Goal: Transaction & Acquisition: Purchase product/service

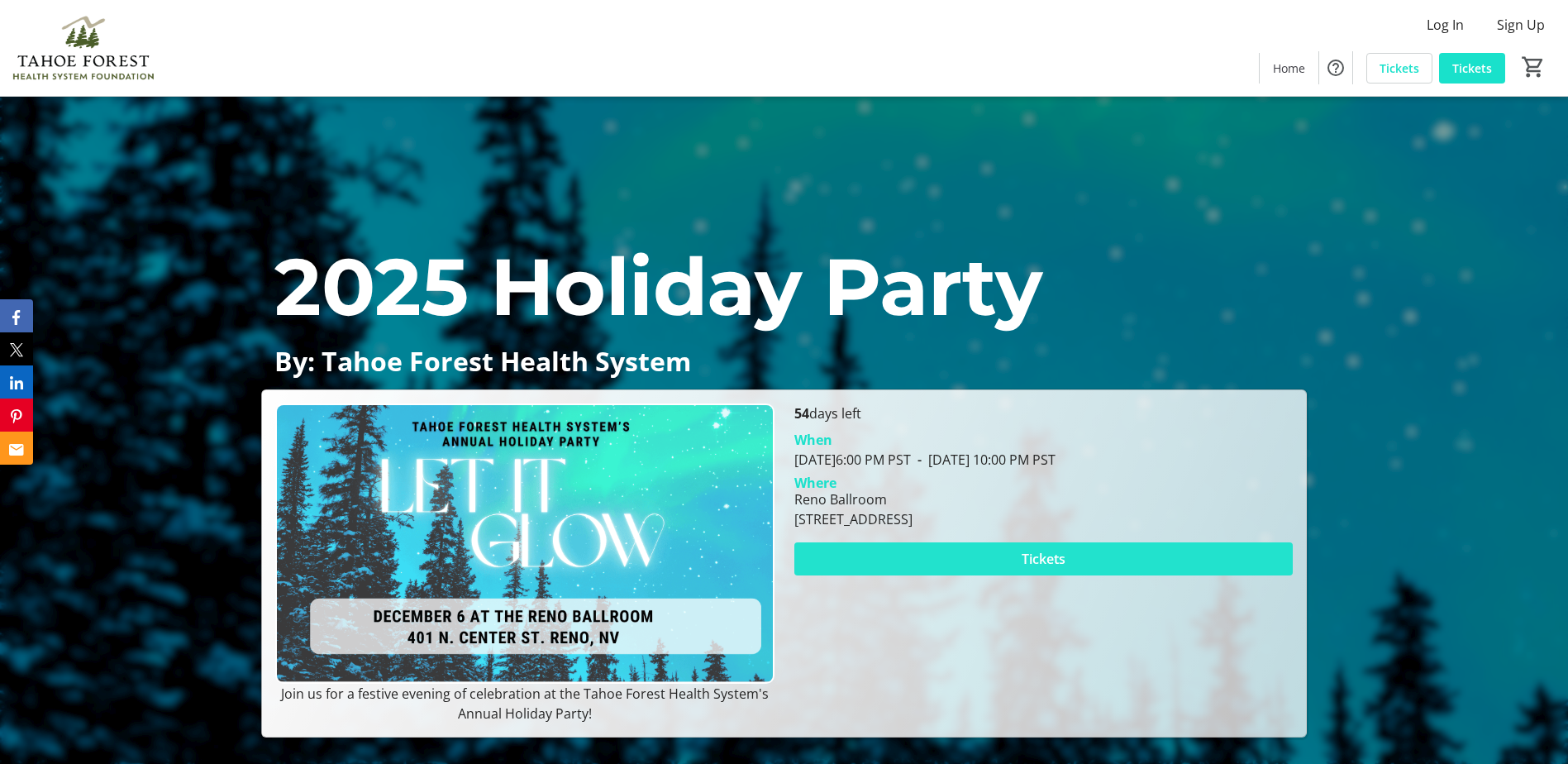
click at [1084, 566] on span at bounding box center [1043, 559] width 498 height 40
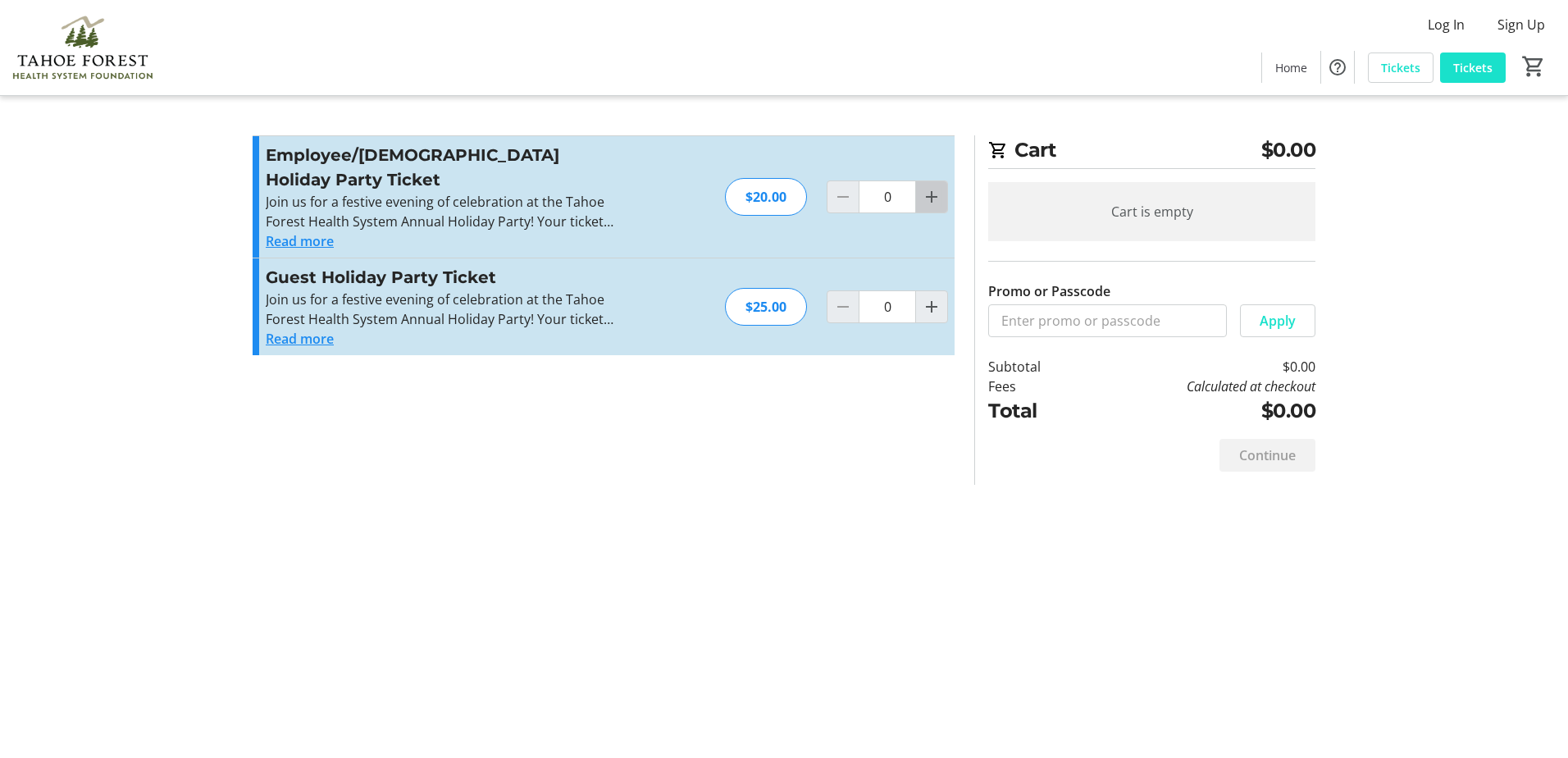
click at [930, 189] on mat-icon "Increment by one" at bounding box center [931, 197] width 20 height 20
type input "1"
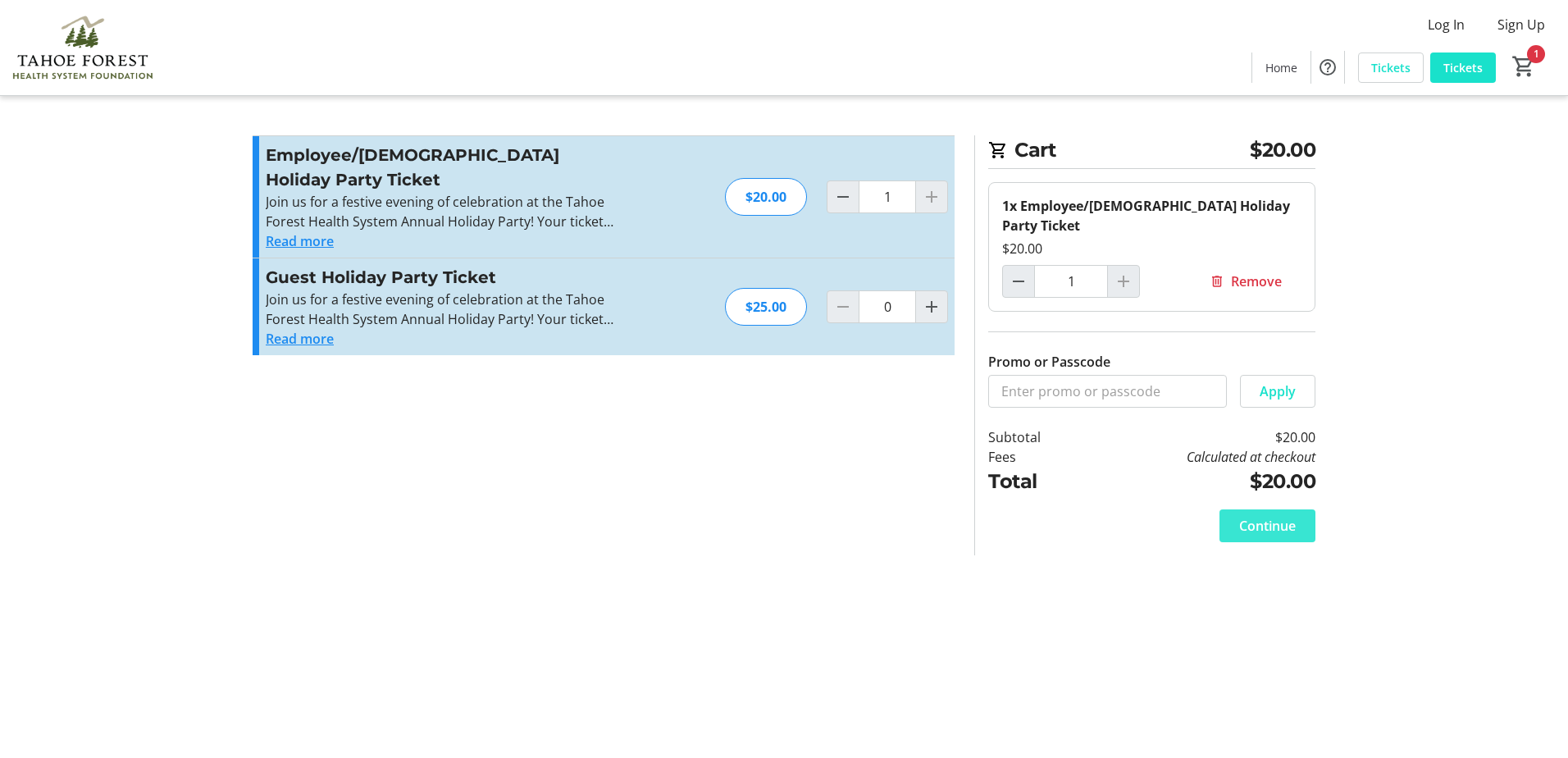
click at [1250, 516] on span "Continue" at bounding box center [1267, 525] width 57 height 20
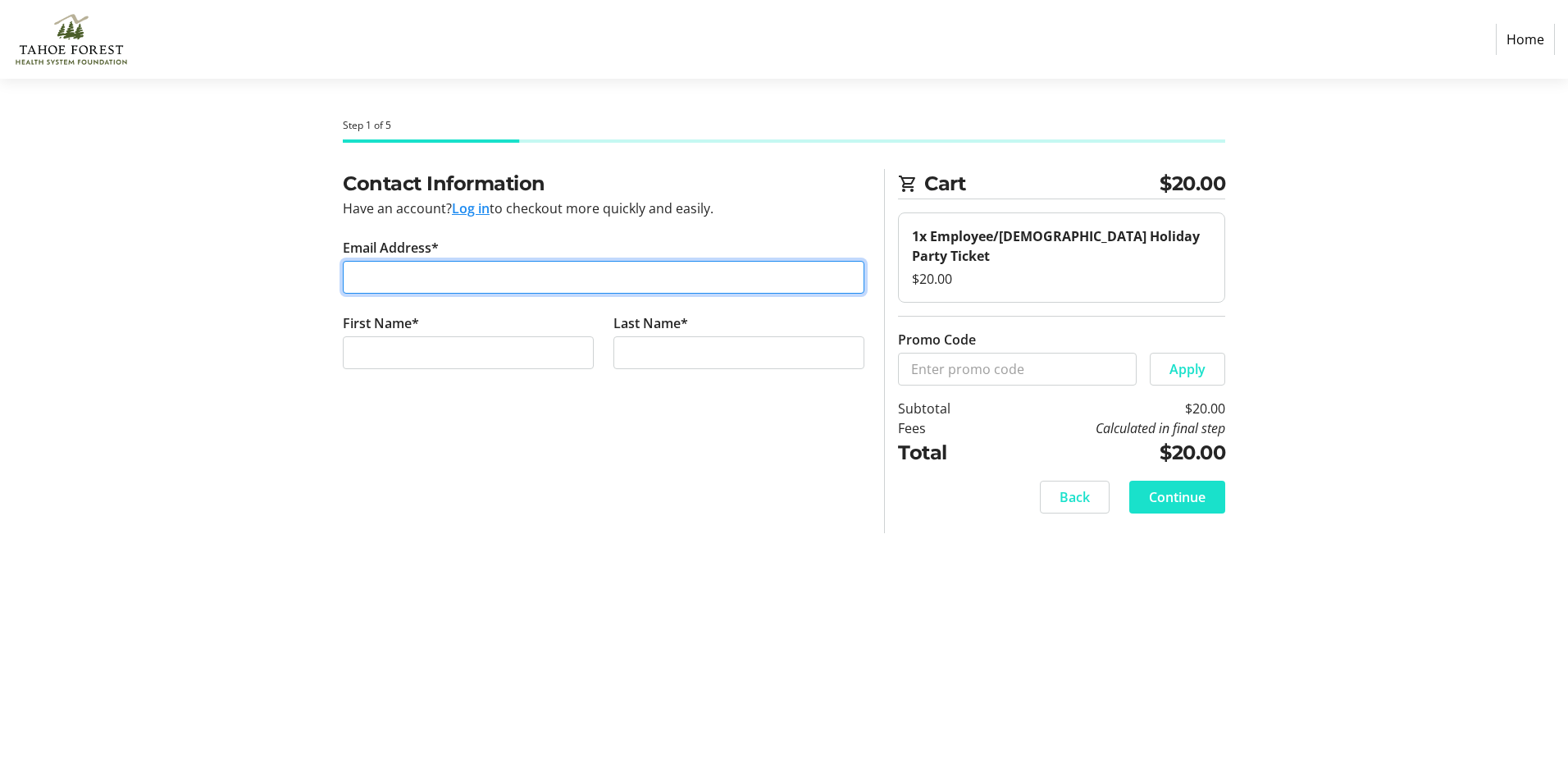
click at [506, 277] on input "Email Address*" at bounding box center [604, 277] width 522 height 33
type input "s"
type input "[EMAIL_ADDRESS][DOMAIN_NAME]"
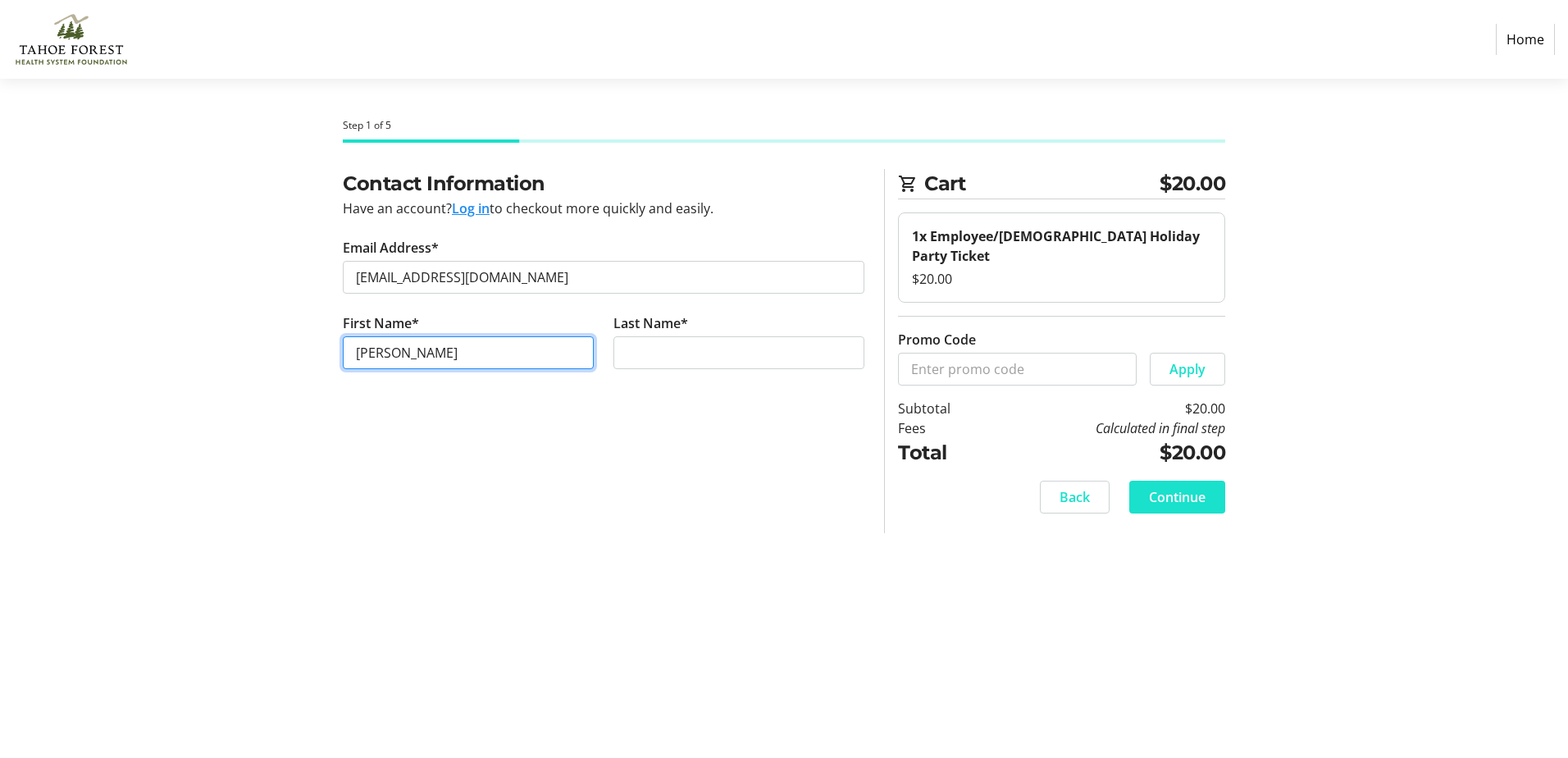
type input "[PERSON_NAME]"
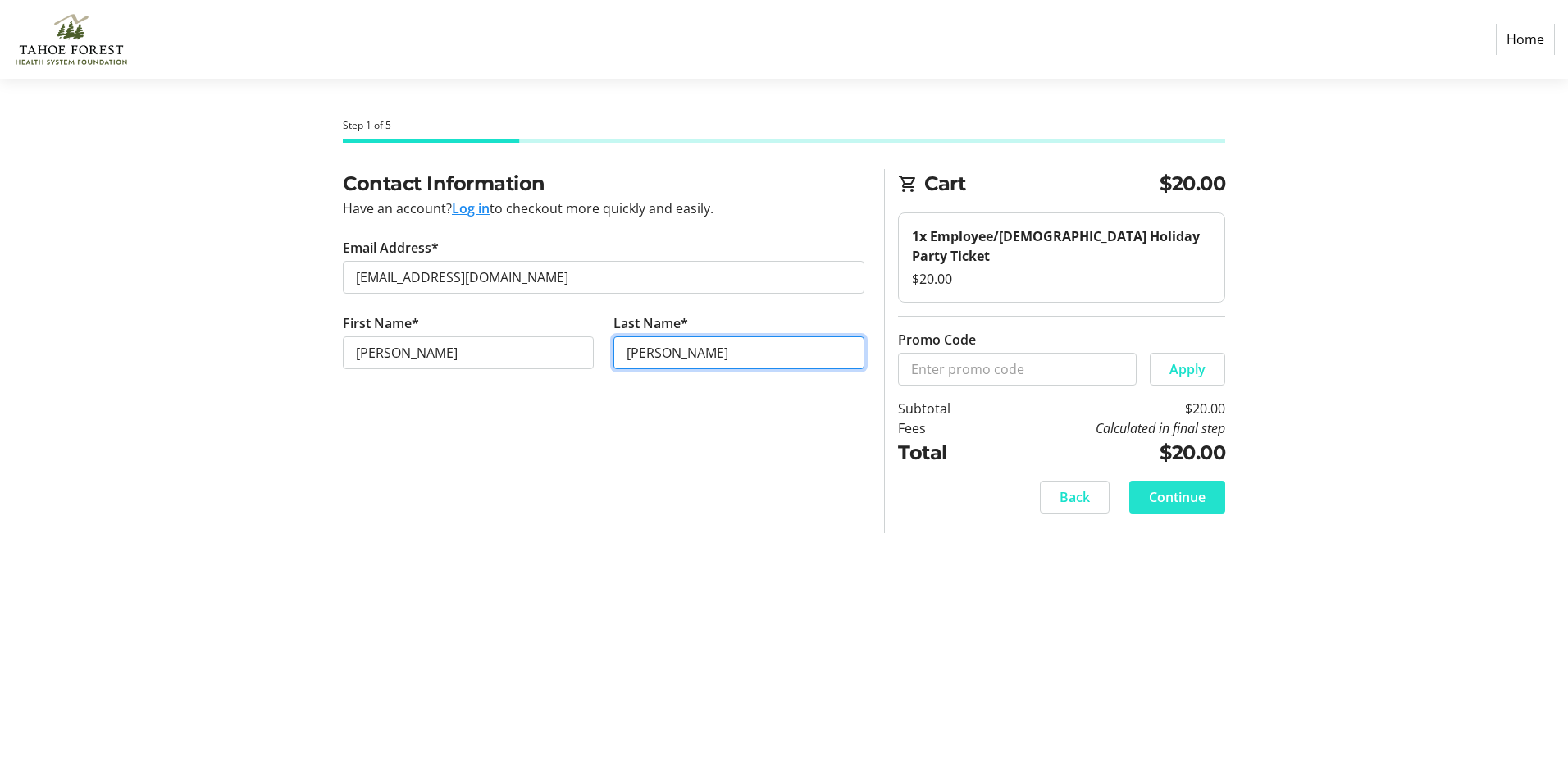
type input "[PERSON_NAME]"
click at [1157, 487] on span at bounding box center [1178, 497] width 96 height 40
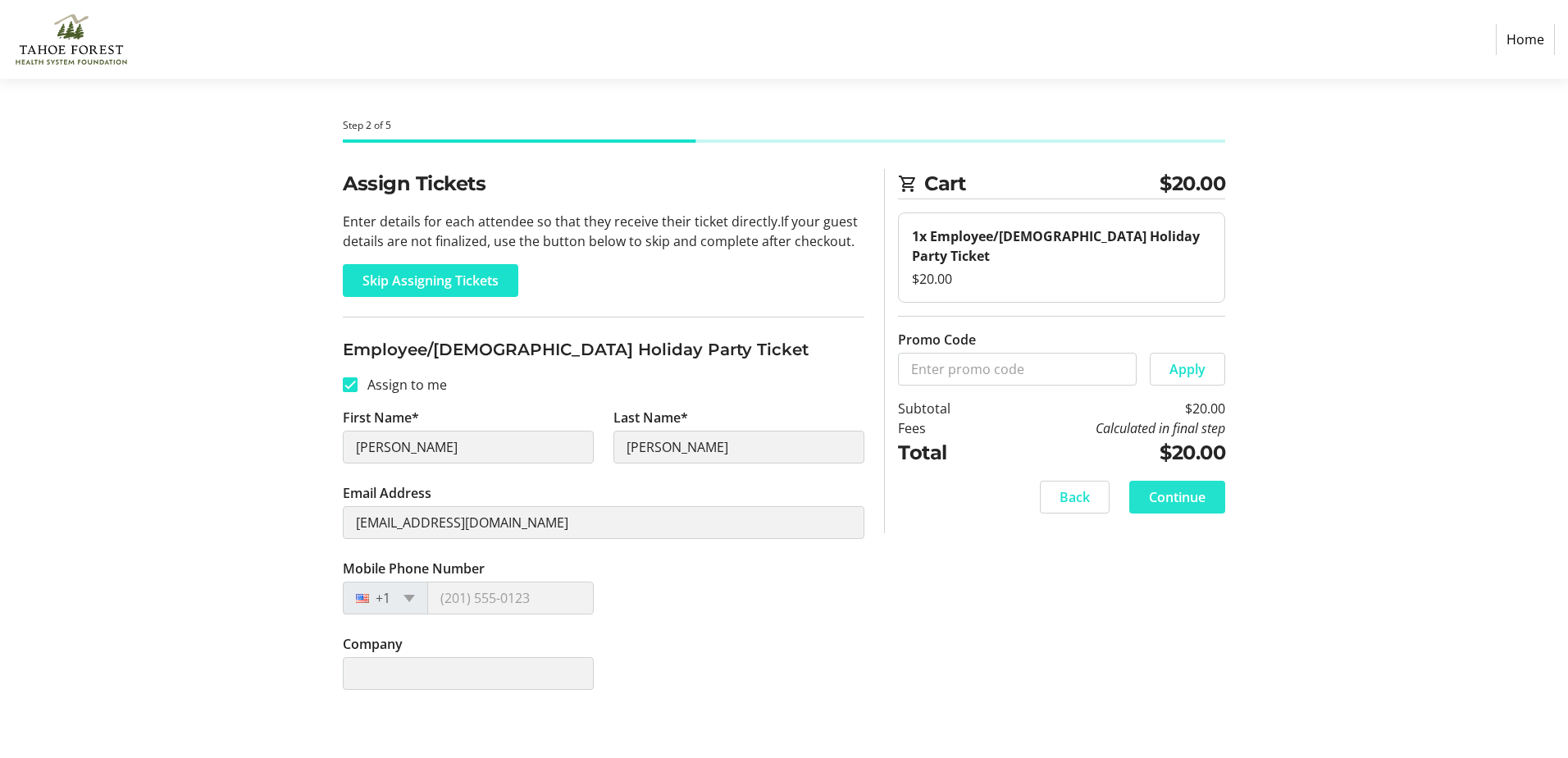
click at [1174, 487] on span "Continue" at bounding box center [1178, 496] width 57 height 20
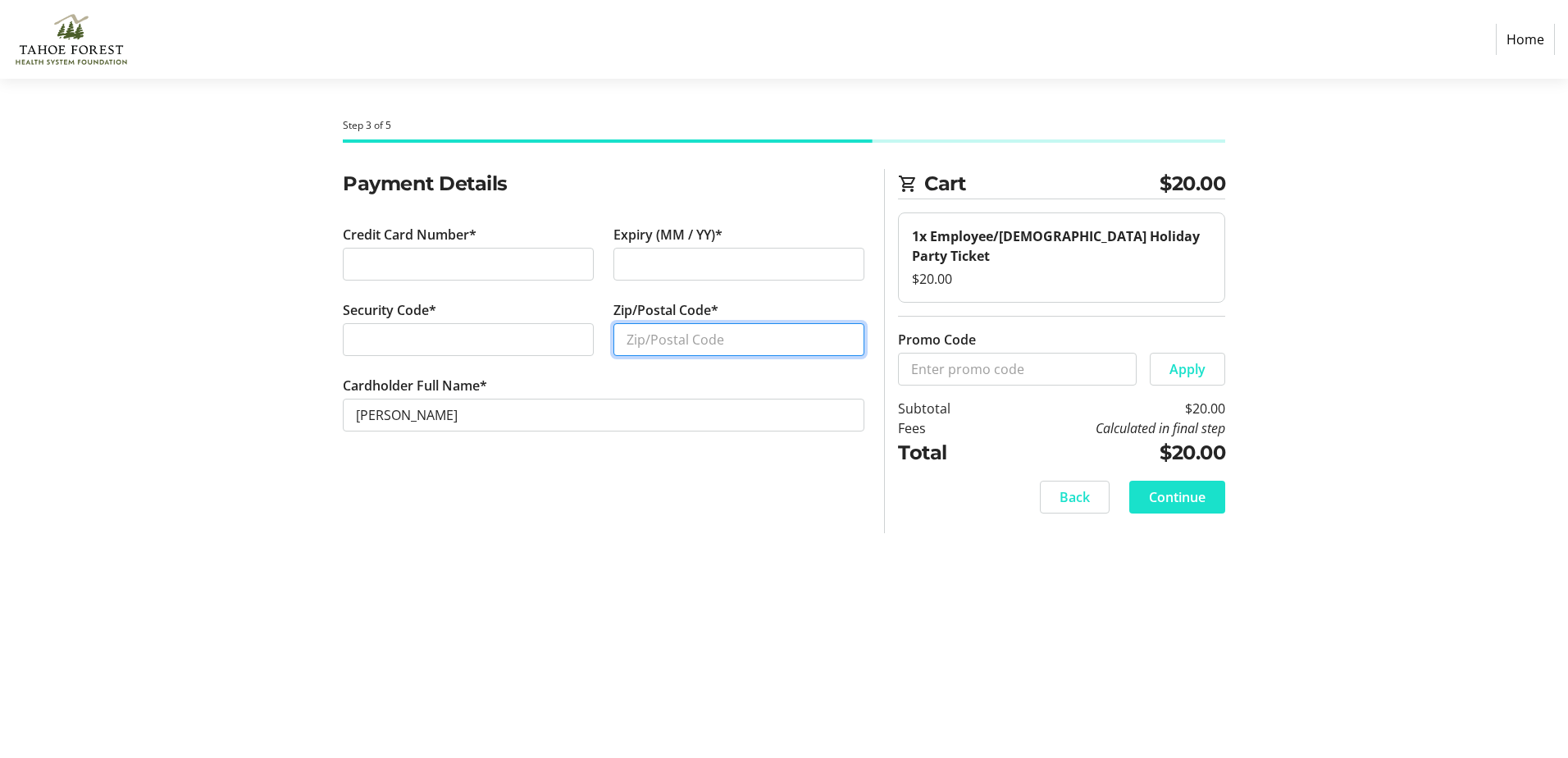
click at [667, 345] on input "Zip/Postal Code*" at bounding box center [739, 339] width 251 height 33
type input "89503"
click at [1161, 487] on span "Continue" at bounding box center [1178, 496] width 57 height 20
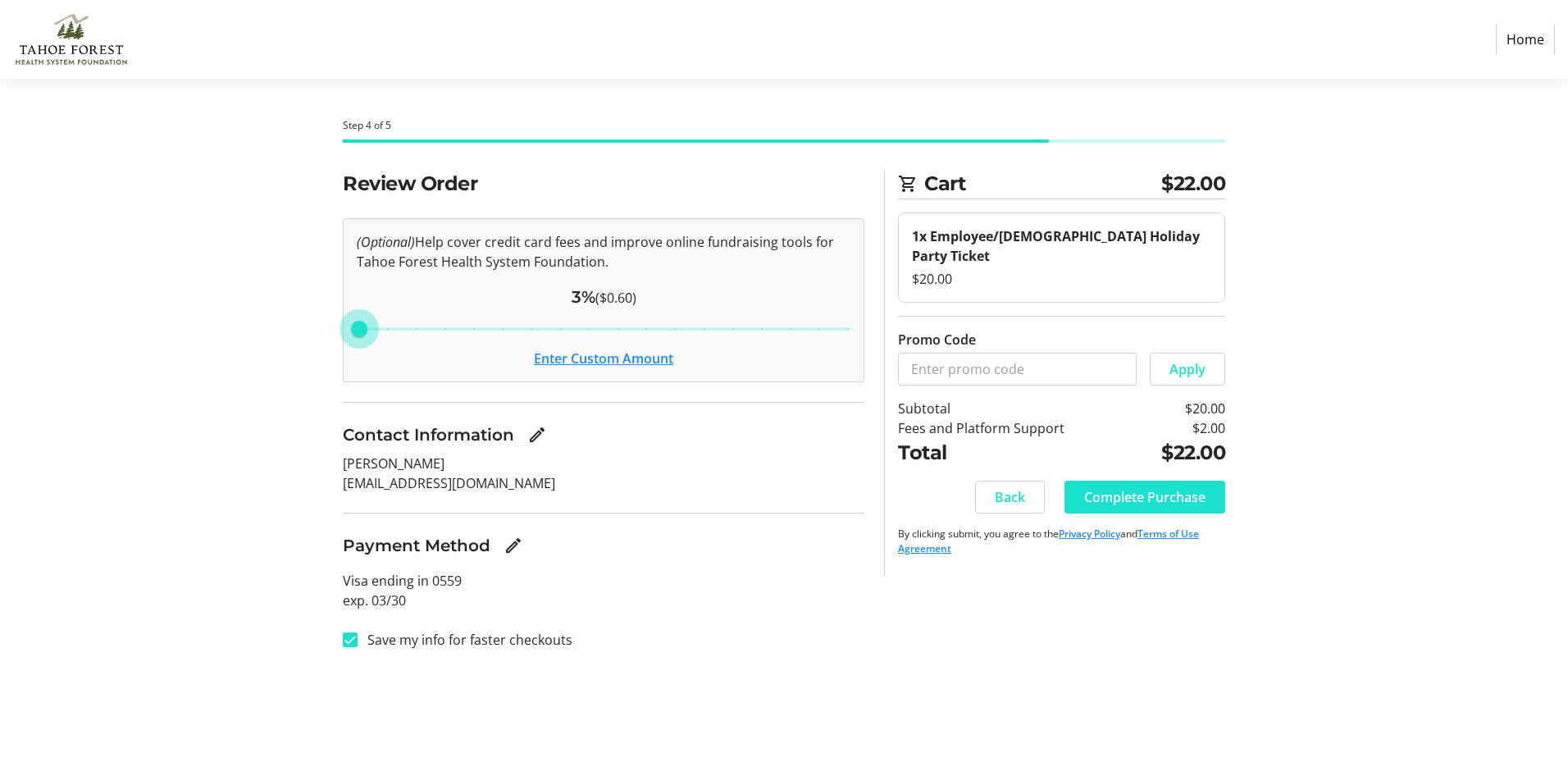
drag, startPoint x: 560, startPoint y: 326, endPoint x: 303, endPoint y: 328, distance: 257.0
type input "3"
click at [339, 328] on input "Cover fees percentage" at bounding box center [603, 329] width 528 height 36
drag, startPoint x: 353, startPoint y: 326, endPoint x: 338, endPoint y: 326, distance: 15.0
click at [339, 326] on input "Cover fees percentage" at bounding box center [603, 329] width 528 height 36
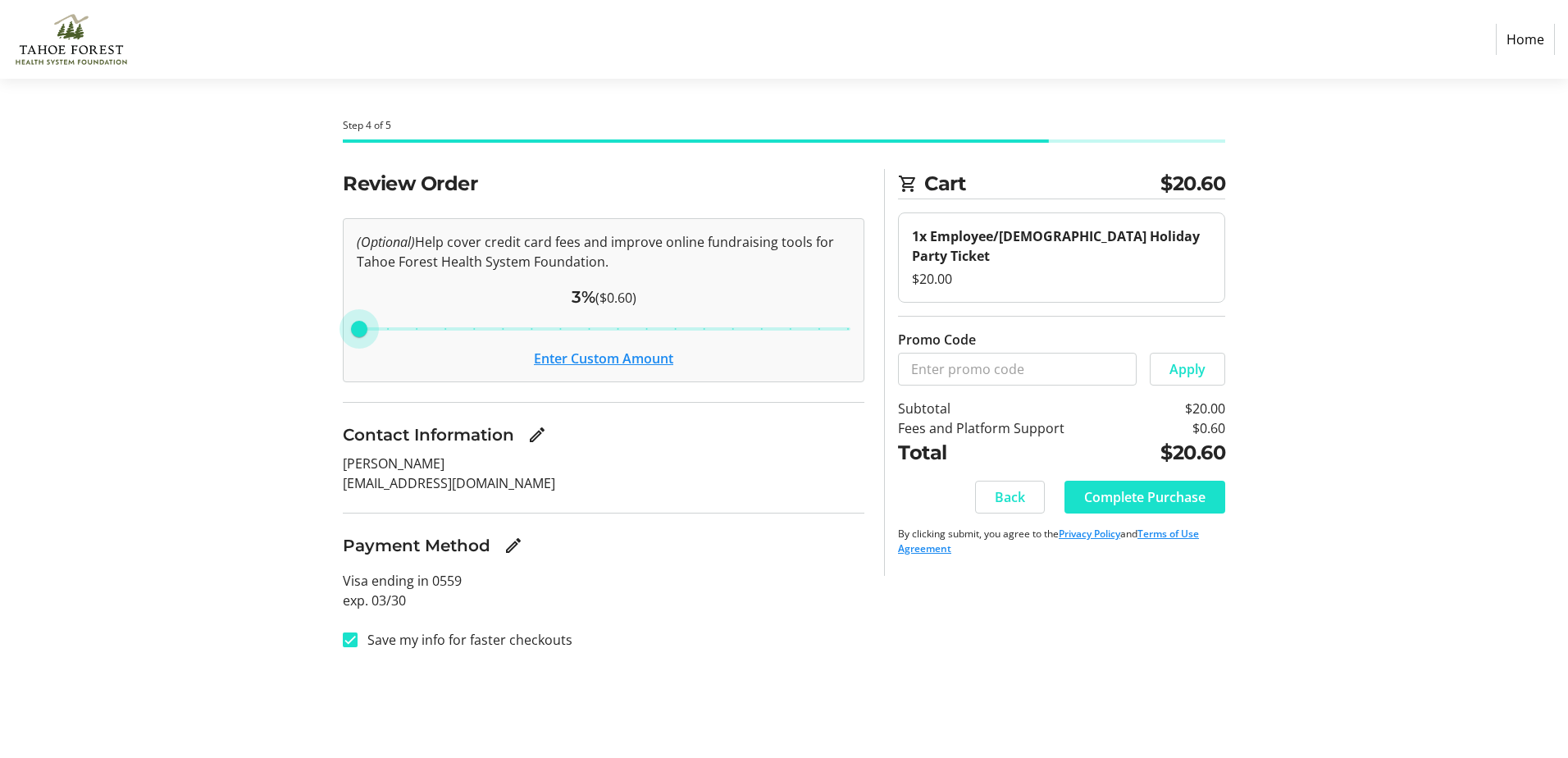
click at [564, 356] on button "Enter Custom Amount" at bounding box center [604, 358] width 140 height 20
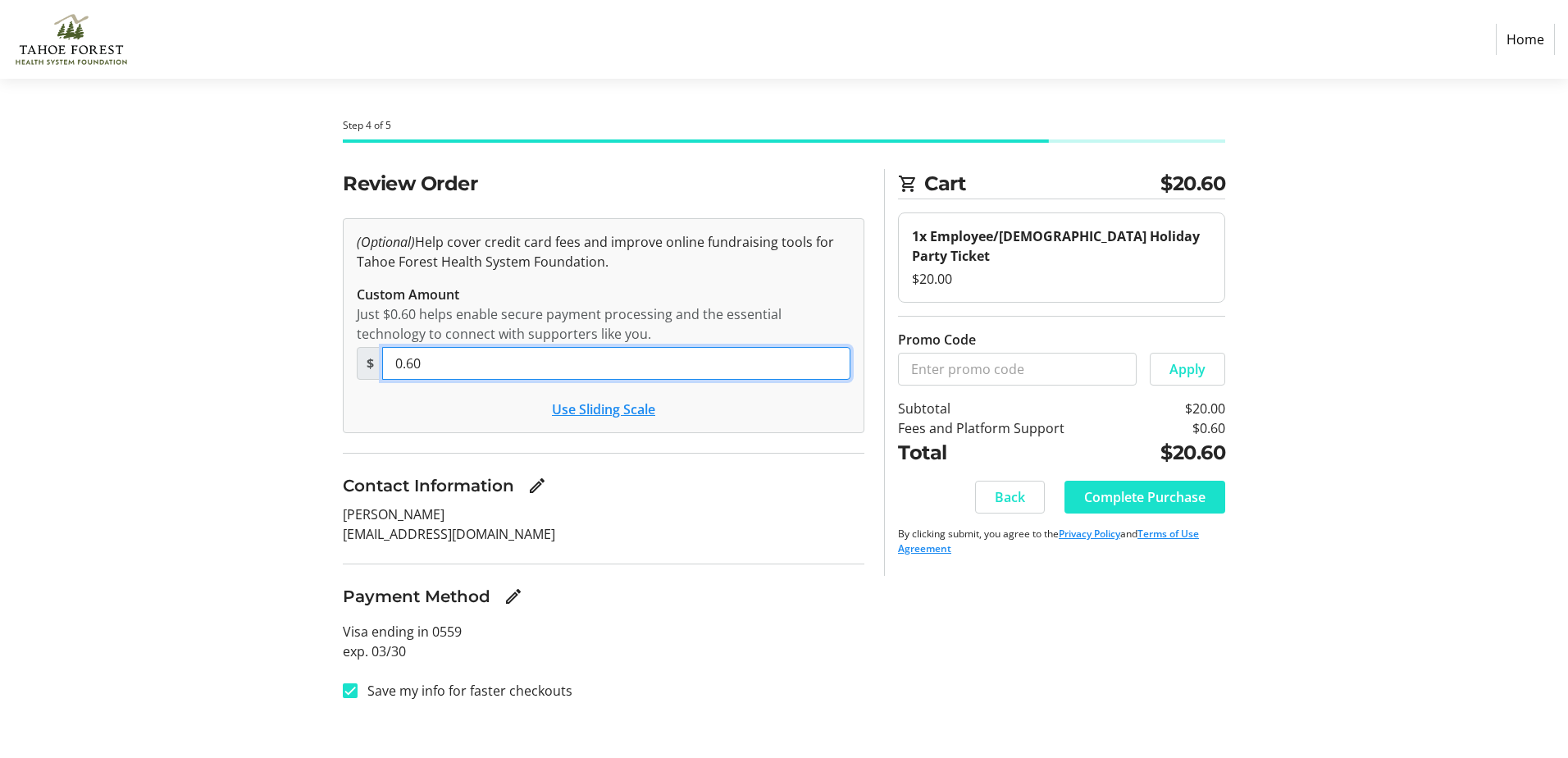
click at [559, 361] on input "0.60" at bounding box center [616, 363] width 469 height 33
type input "0.00"
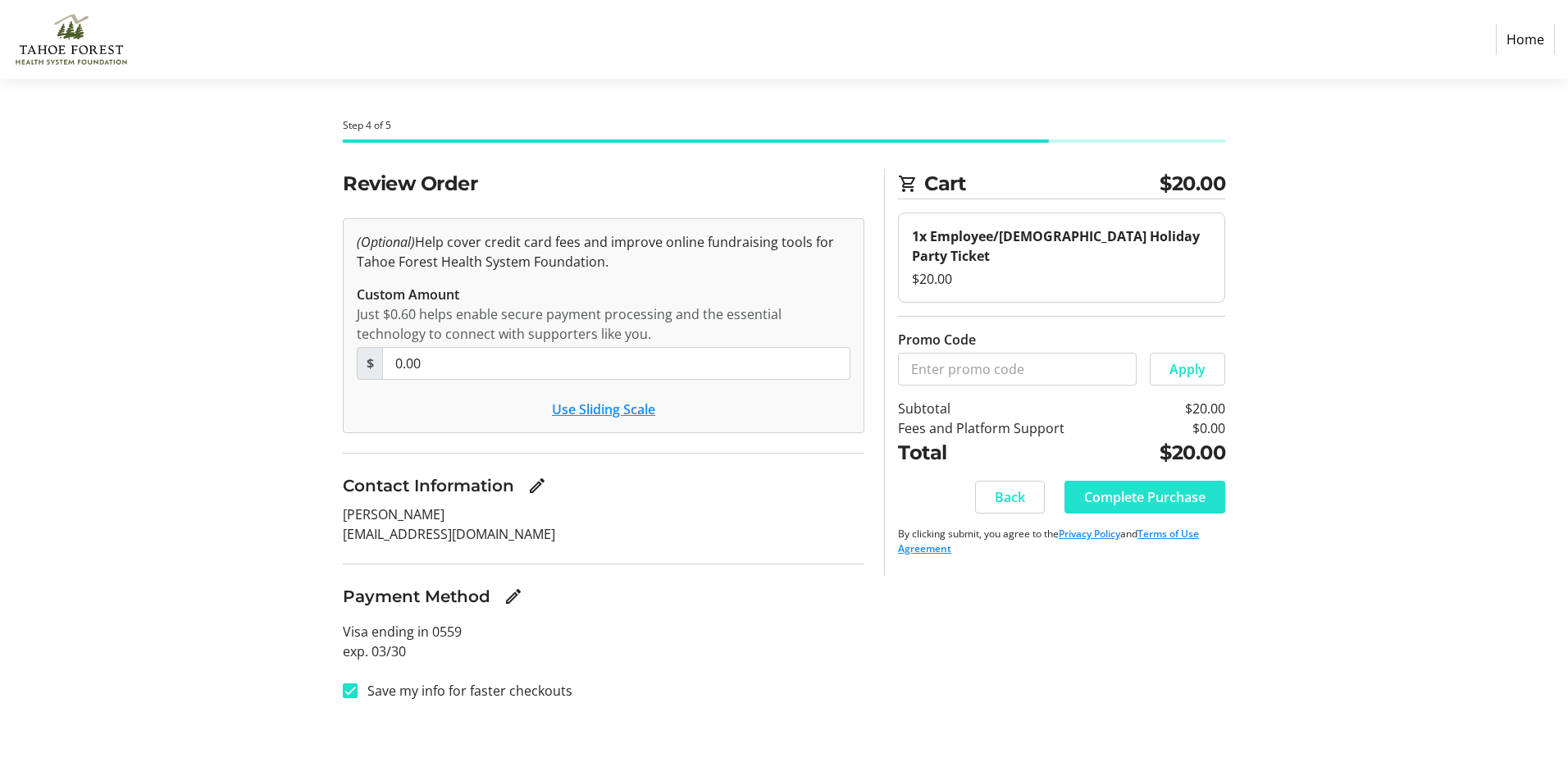
click at [1161, 487] on span "Complete Purchase" at bounding box center [1145, 496] width 121 height 20
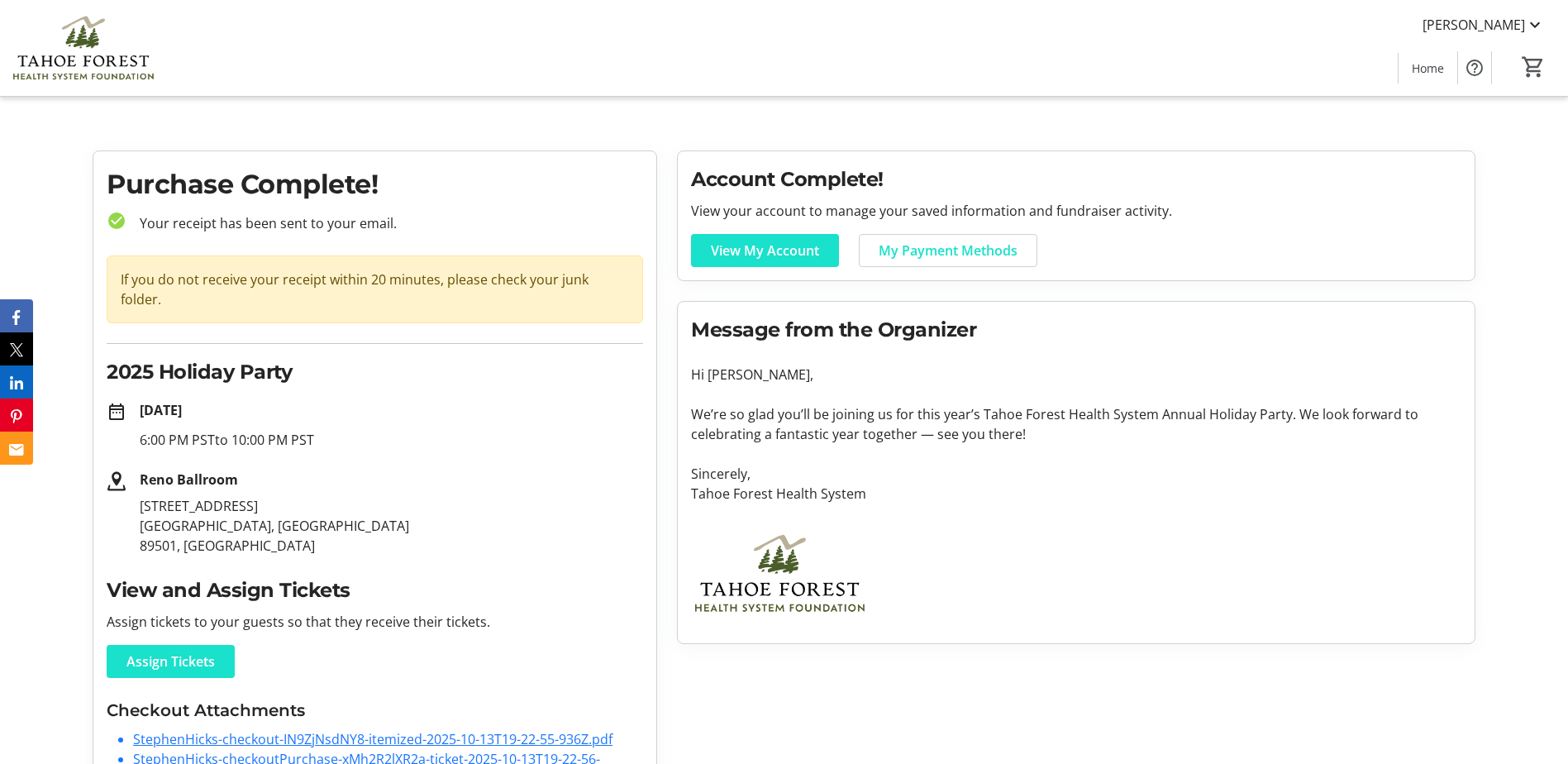
click at [285, 730] on link "StephenHicks-checkout-IN9ZjNsdNY8-itemized-2025-10-13T19-22-55-936Z.pdf" at bounding box center [372, 738] width 479 height 18
